Goal: Information Seeking & Learning: Learn about a topic

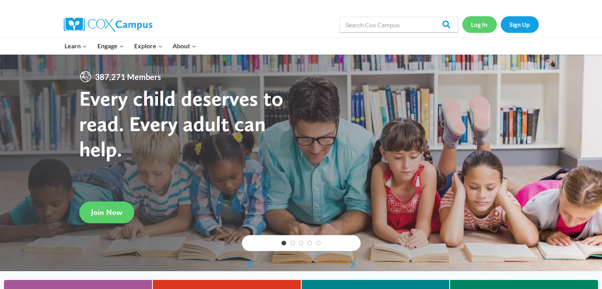
drag, startPoint x: 0, startPoint y: 0, endPoint x: 479, endPoint y: 27, distance: 479.9
click at [479, 27] on link "Log In" at bounding box center [480, 24] width 34 height 16
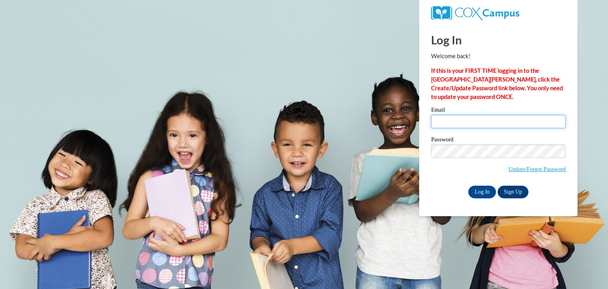
click at [482, 116] on input "Email" at bounding box center [498, 121] width 135 height 13
type input "gomezjoseline99@yahoo.com"
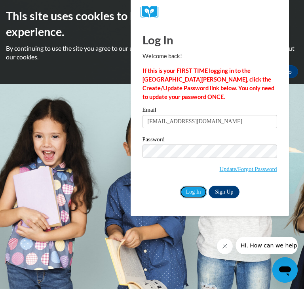
click at [192, 187] on input "Log In" at bounding box center [194, 192] width 28 height 13
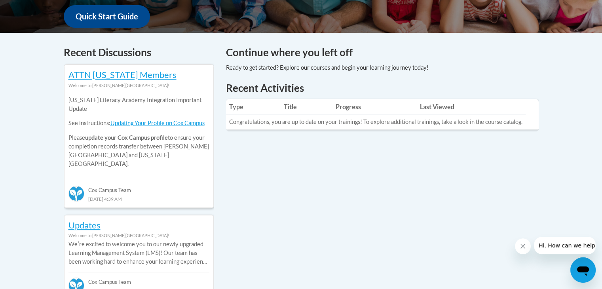
scroll to position [304, 0]
click at [146, 74] on link "ATTN [US_STATE] Members" at bounding box center [123, 74] width 108 height 11
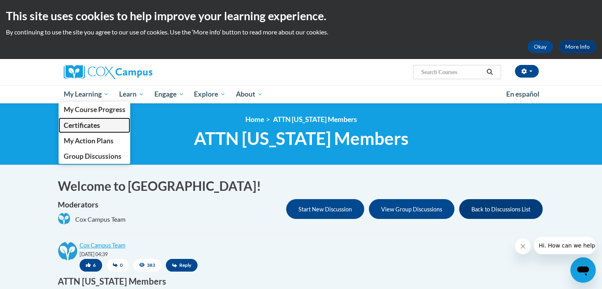
click at [90, 126] on span "Certificates" at bounding box center [81, 125] width 36 height 8
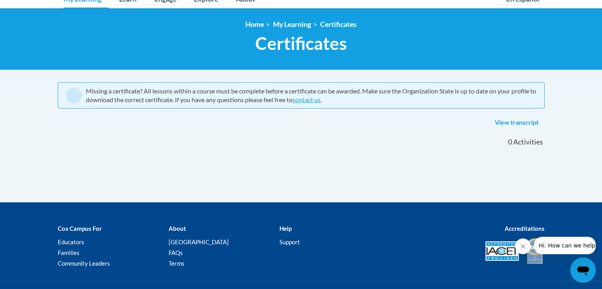
scroll to position [95, 0]
click at [511, 120] on link "View transcript" at bounding box center [517, 122] width 56 height 13
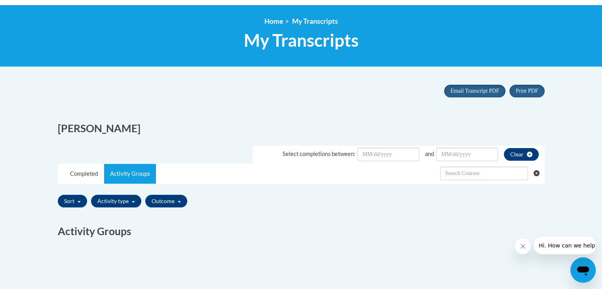
scroll to position [98, 0]
click at [81, 169] on link "Completed" at bounding box center [84, 174] width 40 height 20
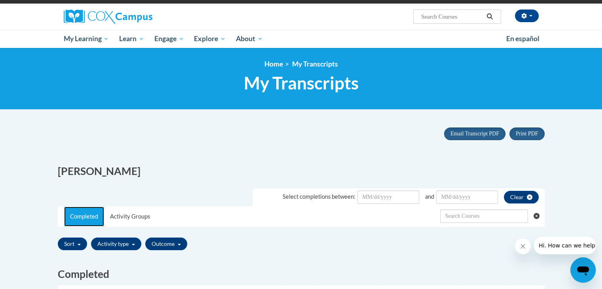
scroll to position [48, 0]
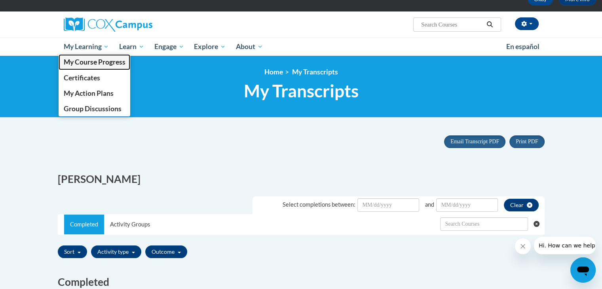
click at [101, 64] on span "My Course Progress" at bounding box center [94, 62] width 62 height 8
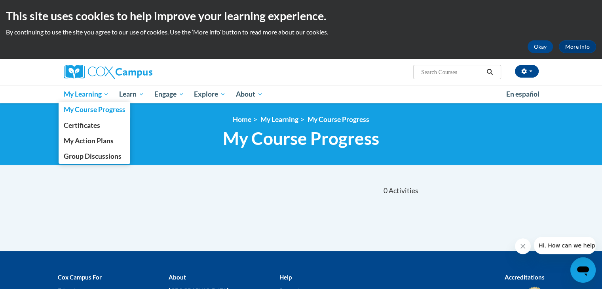
click at [97, 111] on span "My Course Progress" at bounding box center [94, 109] width 62 height 8
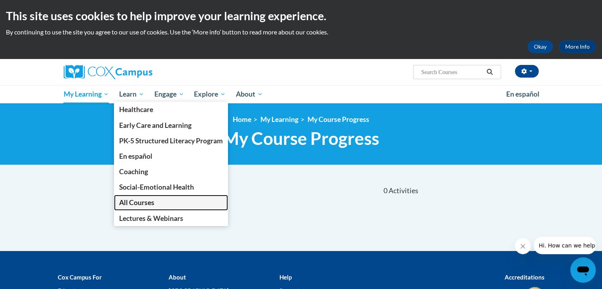
click at [154, 205] on span "All Courses" at bounding box center [136, 202] width 35 height 8
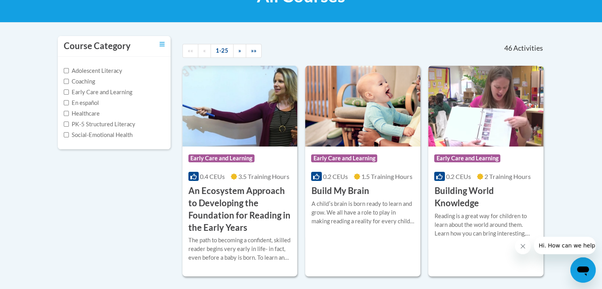
scroll to position [144, 0]
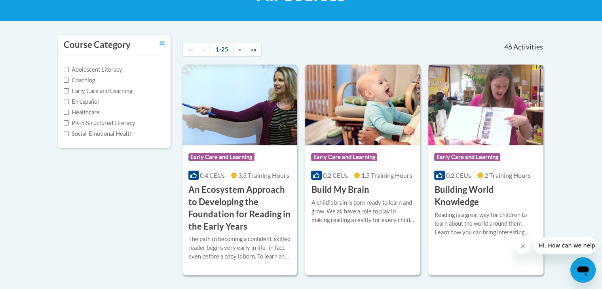
click at [83, 92] on label "Early Care and Learning" at bounding box center [98, 91] width 69 height 9
click at [69, 92] on input "Early Care and Learning" at bounding box center [66, 90] width 5 height 5
checkbox input "true"
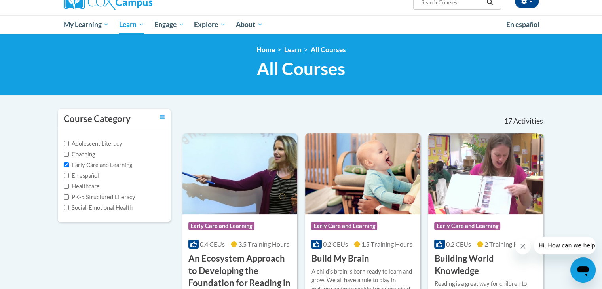
scroll to position [70, 0]
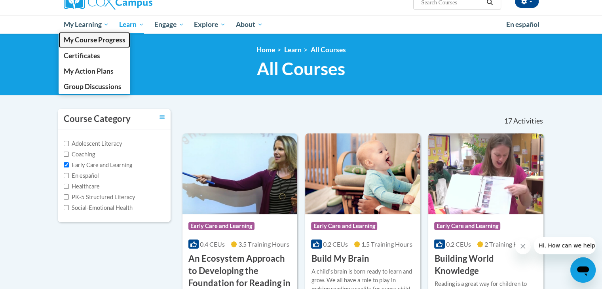
click at [101, 40] on span "My Course Progress" at bounding box center [94, 40] width 62 height 8
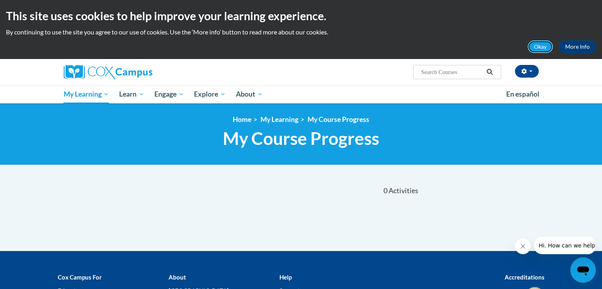
click at [537, 50] on button "Okay" at bounding box center [540, 46] width 25 height 13
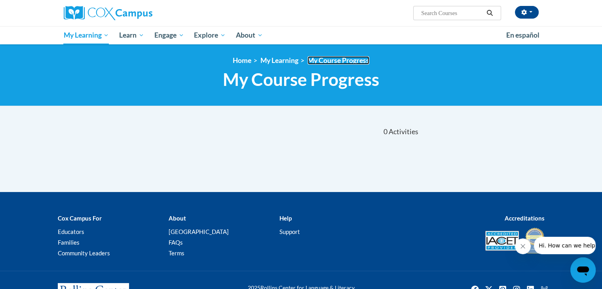
click at [334, 59] on link "My Course Progress" at bounding box center [339, 60] width 62 height 8
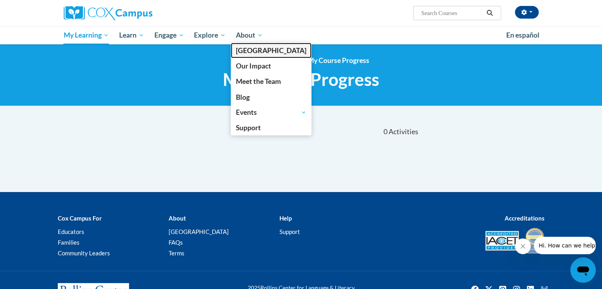
click at [257, 54] on span "[PERSON_NAME][GEOGRAPHIC_DATA]" at bounding box center [271, 50] width 70 height 8
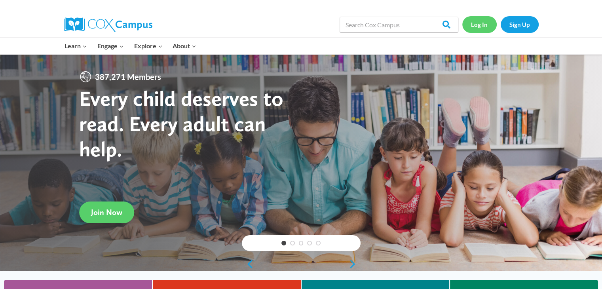
click at [481, 19] on link "Log In" at bounding box center [480, 24] width 34 height 16
